Goal: Information Seeking & Learning: Learn about a topic

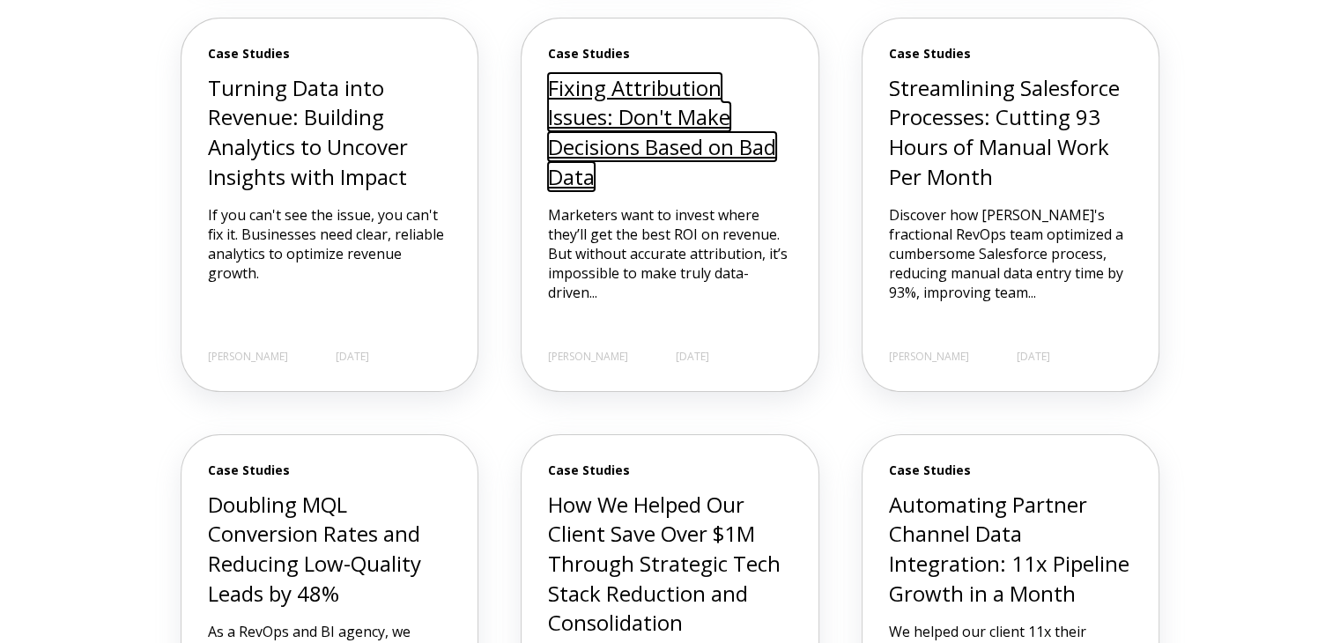
scroll to position [1145, 0]
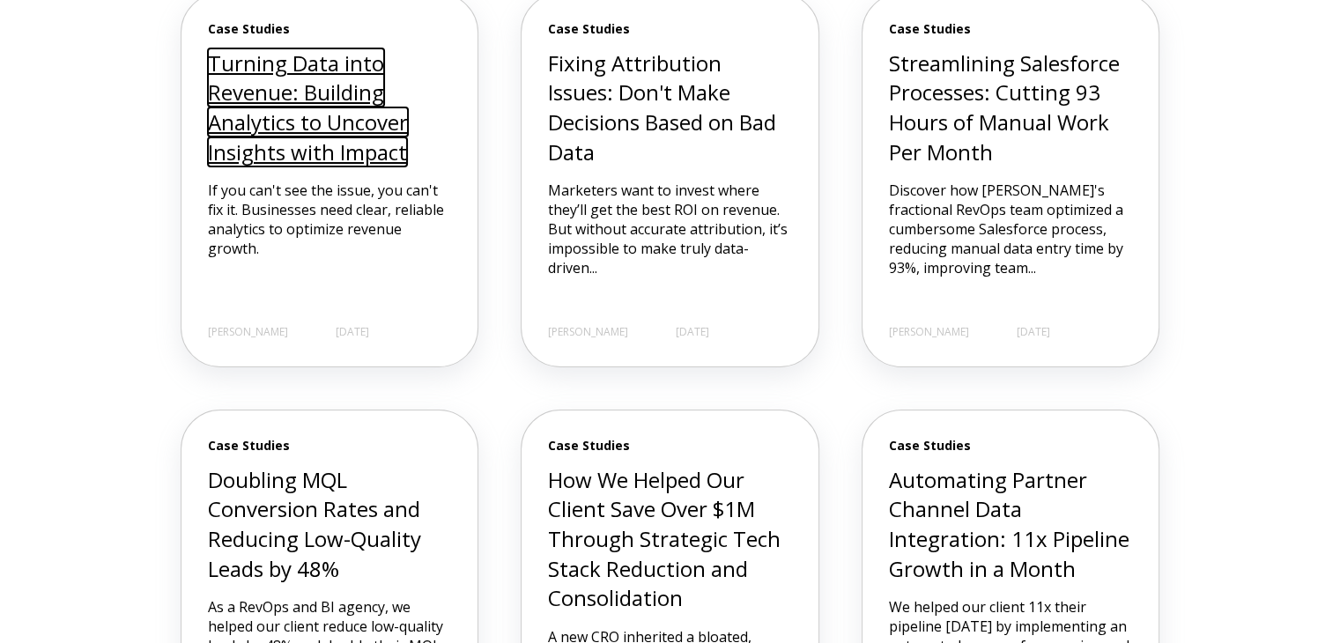
click at [296, 119] on link "Turning Data into Revenue: Building Analytics to Uncover Insights with Impact" at bounding box center [308, 107] width 200 height 118
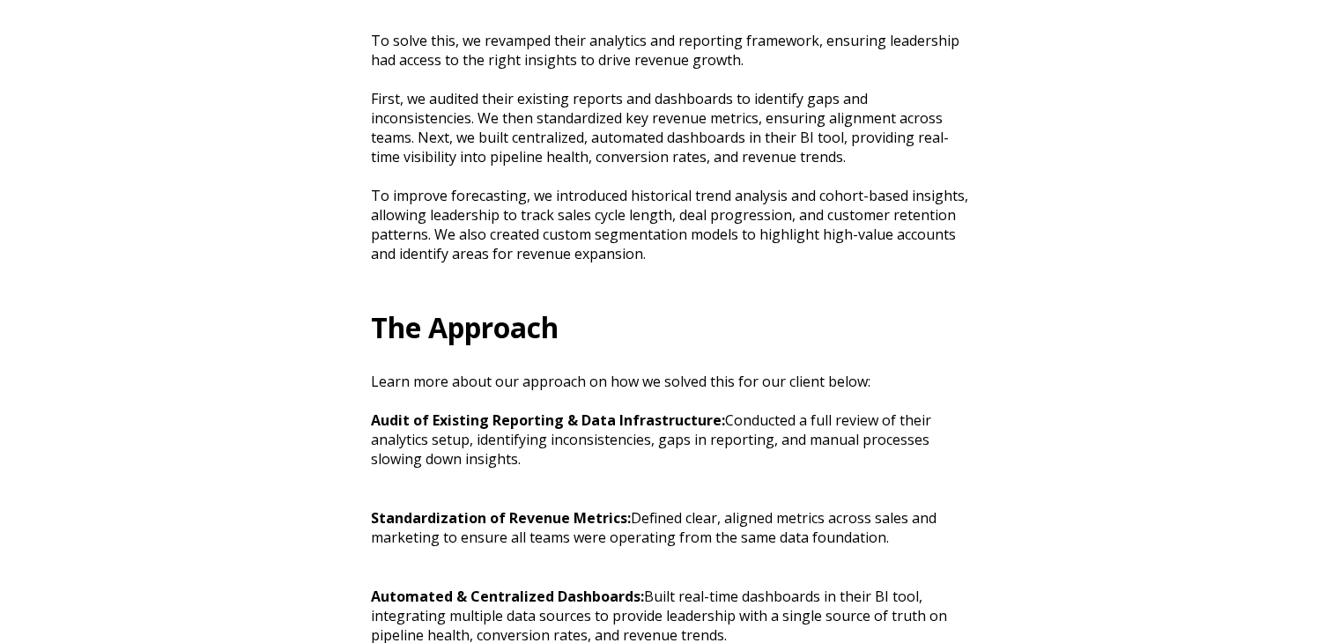
scroll to position [1233, 0]
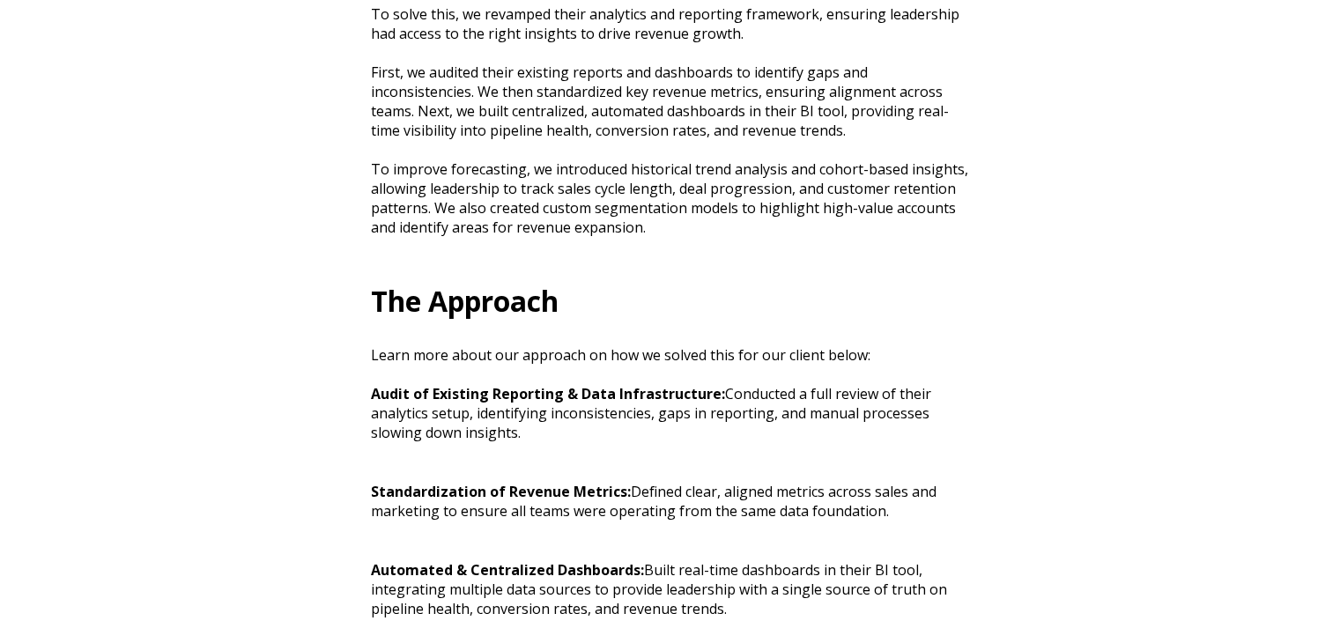
click at [1223, 336] on div "Turning Data into Revenue: Building Analytics to Uncover Insights with Impact I…" at bounding box center [670, 570] width 1340 height 3607
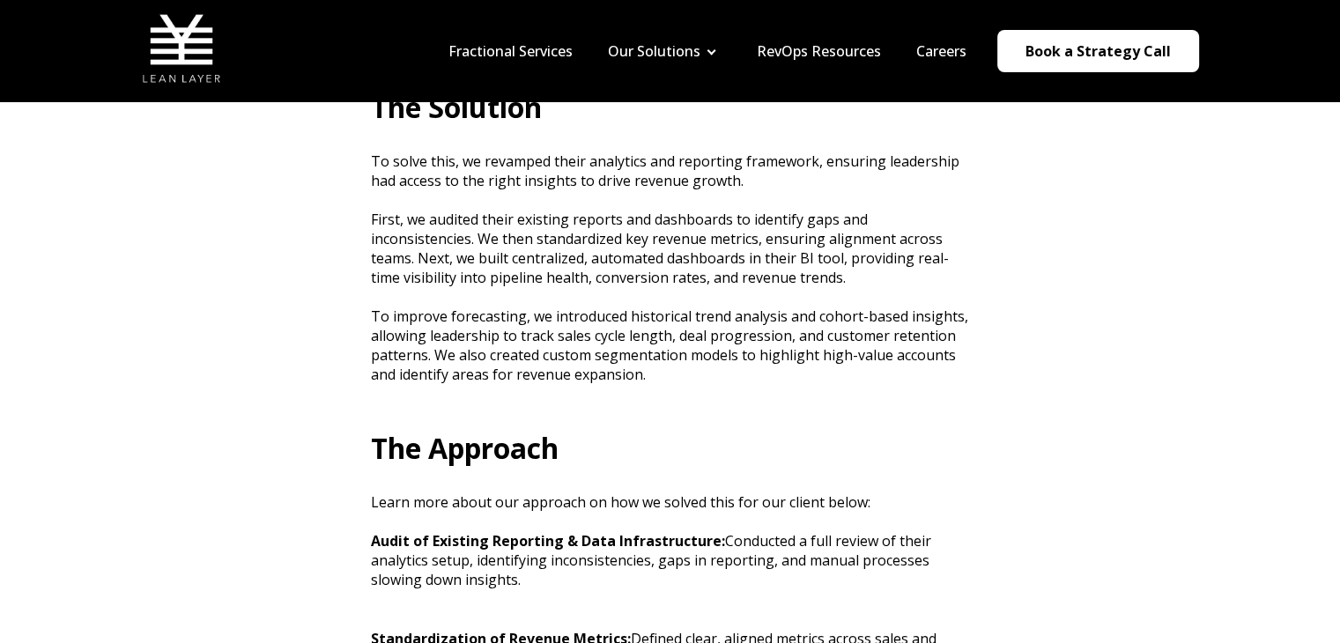
scroll to position [1057, 0]
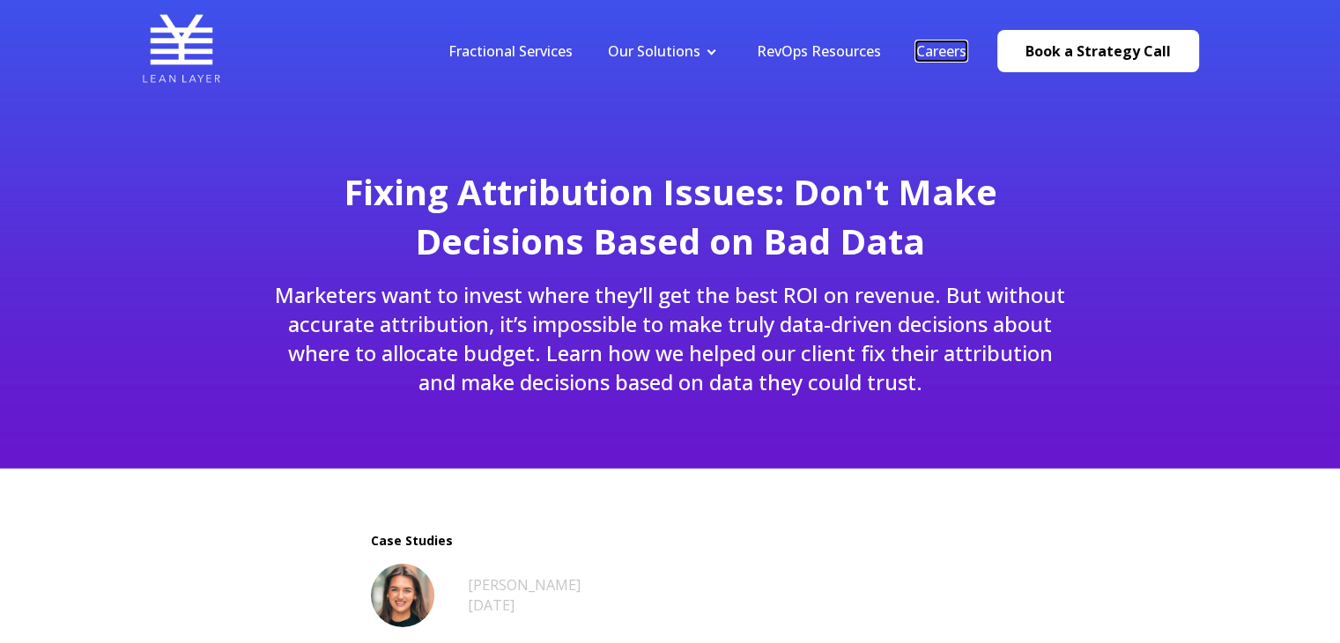
click at [944, 49] on link "Careers" at bounding box center [941, 50] width 50 height 19
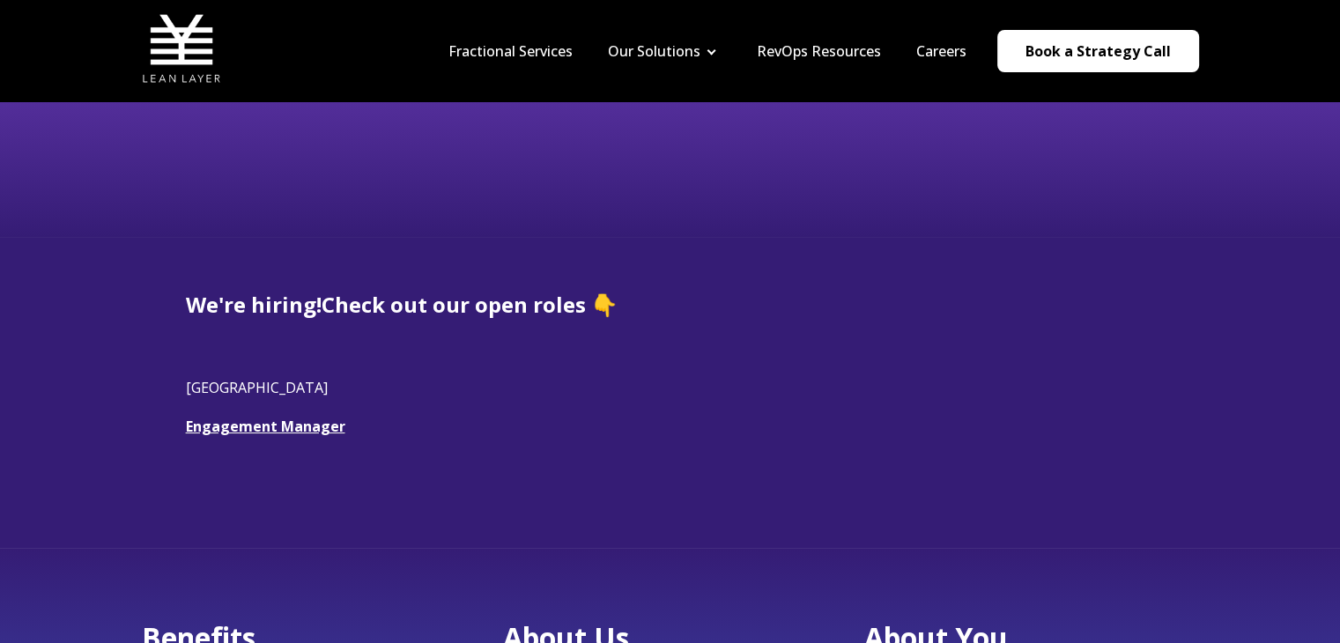
scroll to position [264, 0]
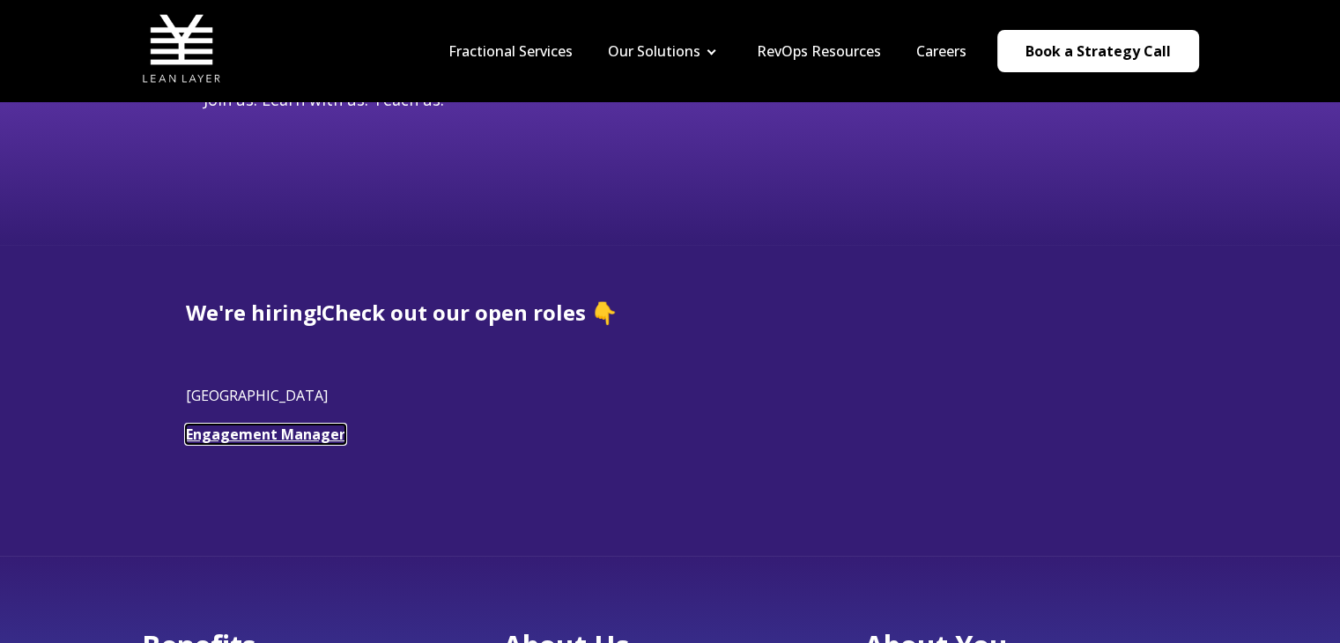
click at [205, 434] on link "Engagement Manager" at bounding box center [265, 434] width 159 height 19
